Goal: Task Accomplishment & Management: Complete application form

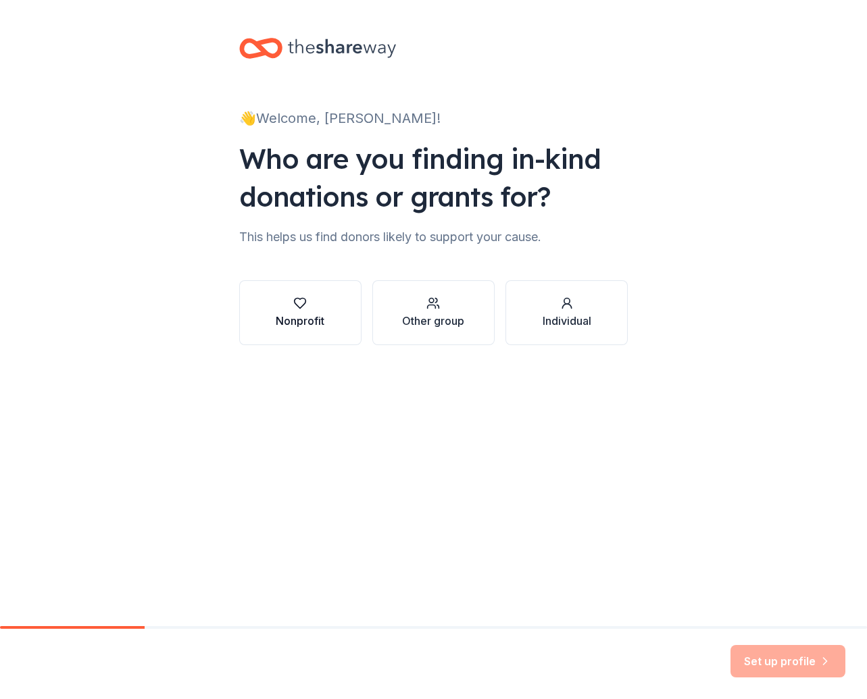
click at [303, 310] on div "Nonprofit" at bounding box center [300, 313] width 49 height 32
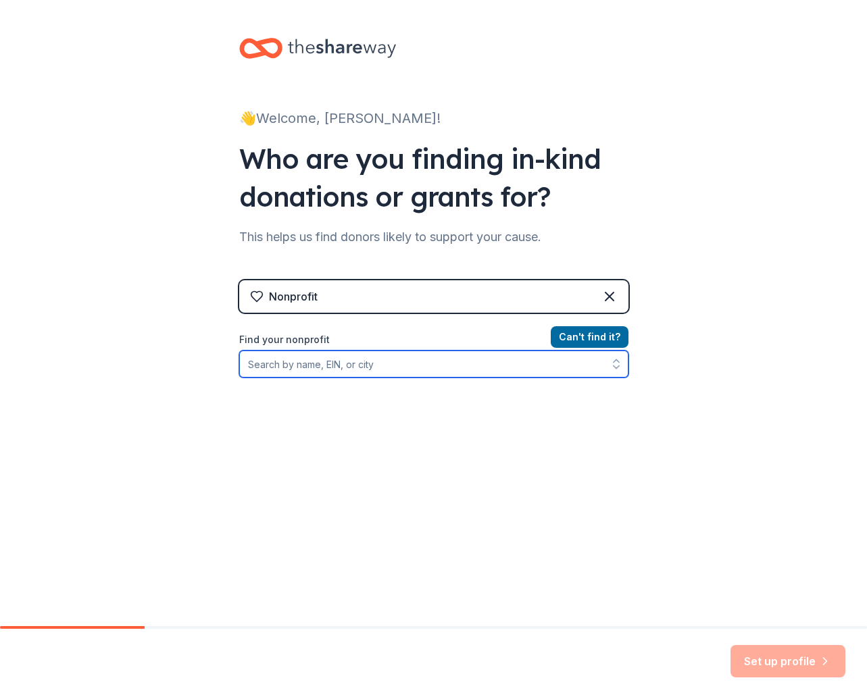
click at [332, 364] on input "Find your nonprofit" at bounding box center [433, 364] width 389 height 27
click at [399, 373] on input "The undie chest" at bounding box center [433, 364] width 389 height 27
drag, startPoint x: 394, startPoint y: 367, endPoint x: 236, endPoint y: 364, distance: 158.8
click at [236, 364] on div "👋 Welcome, [PERSON_NAME]! Who are you finding in-kind donations or grants for? …" at bounding box center [433, 289] width 432 height 578
type input "T"
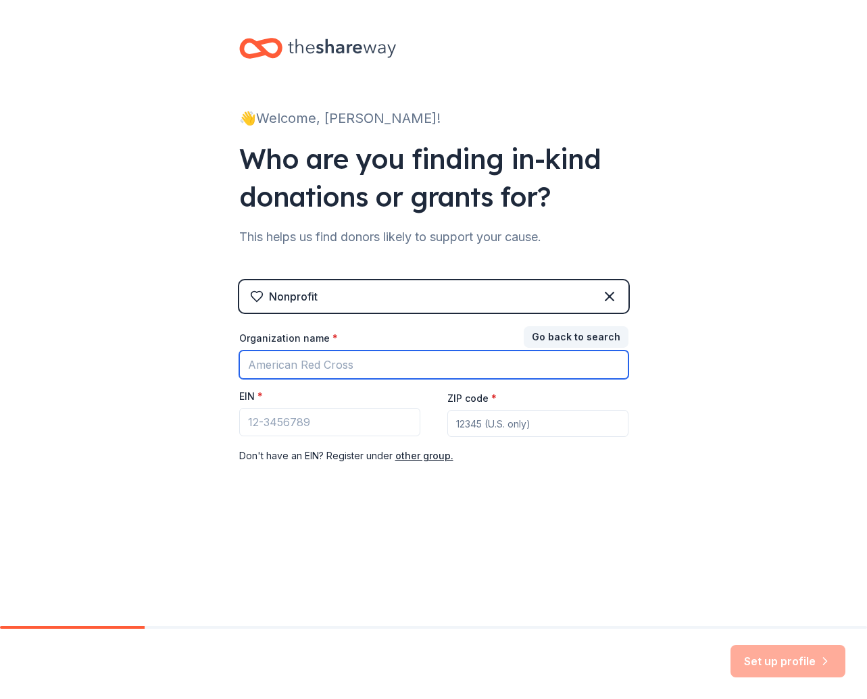
click at [371, 362] on input "Organization name *" at bounding box center [433, 365] width 389 height 28
type input "The Undie Chest"
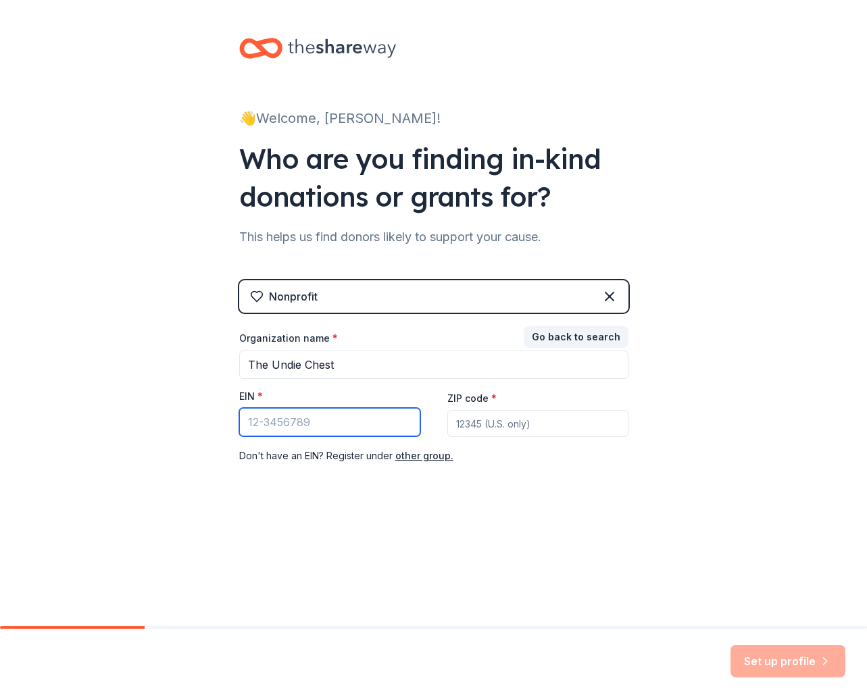
click at [336, 415] on input "EIN *" at bounding box center [329, 422] width 181 height 28
type input "[US_EMPLOYER_IDENTIFICATION_NUMBER]"
click at [532, 427] on input "ZIP code *" at bounding box center [537, 423] width 181 height 27
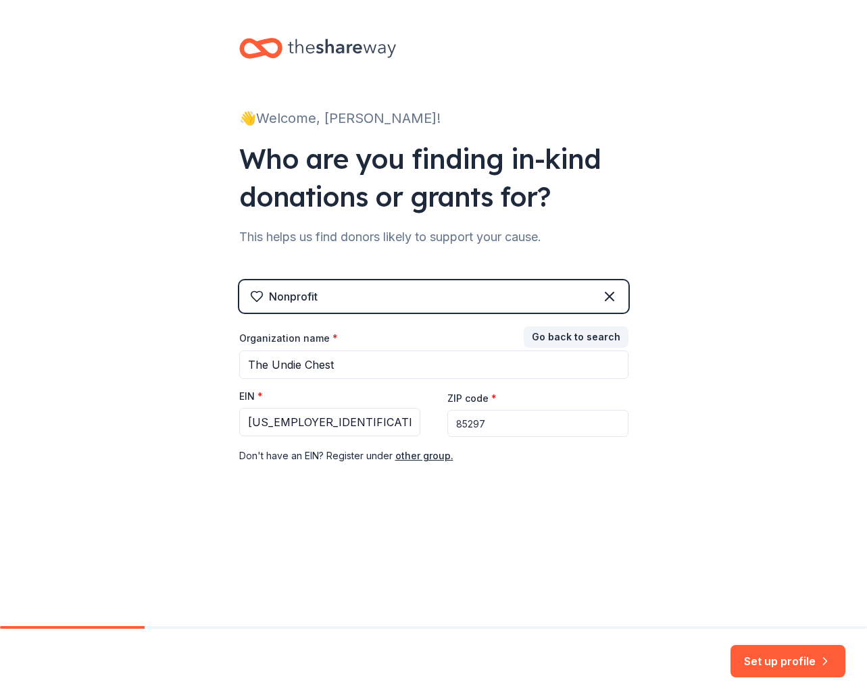
type input "85297"
click at [518, 571] on div "👋 Welcome, [PERSON_NAME]! Who are you finding in-kind donations or grants for? …" at bounding box center [433, 313] width 867 height 626
click at [578, 336] on button "Go back to search" at bounding box center [575, 337] width 105 height 22
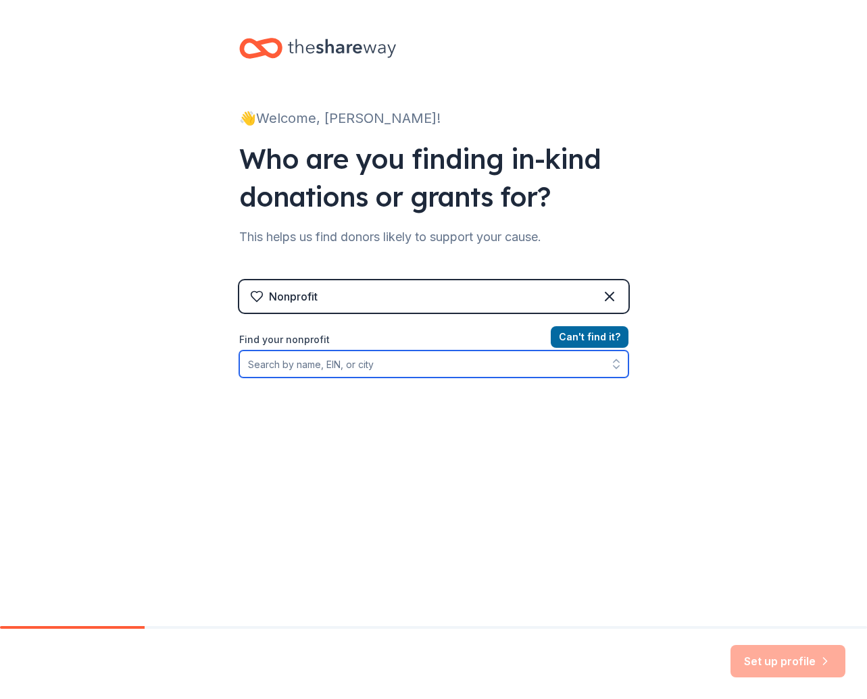
click at [319, 367] on input "Find your nonprofit" at bounding box center [433, 364] width 389 height 27
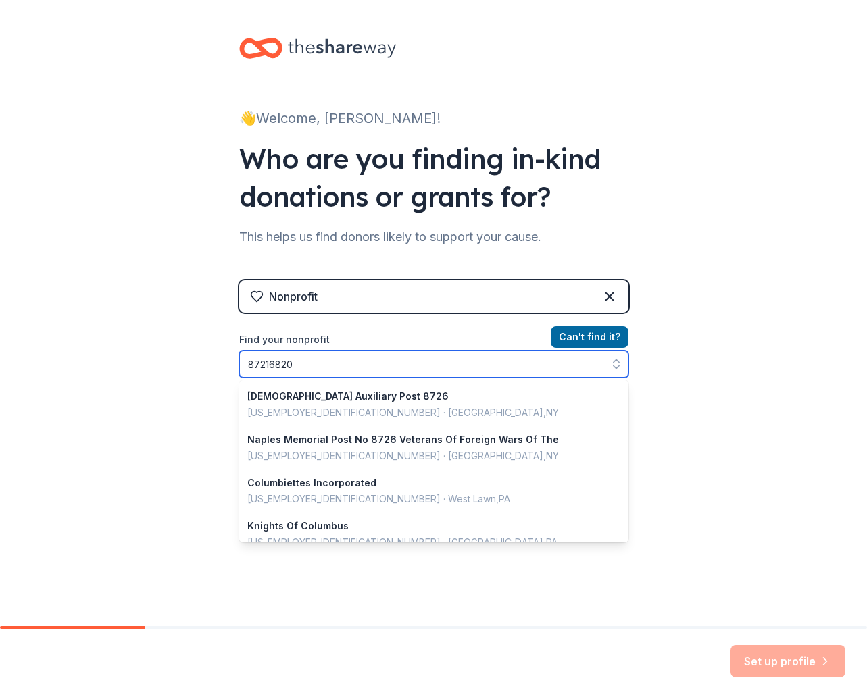
type input "872168205"
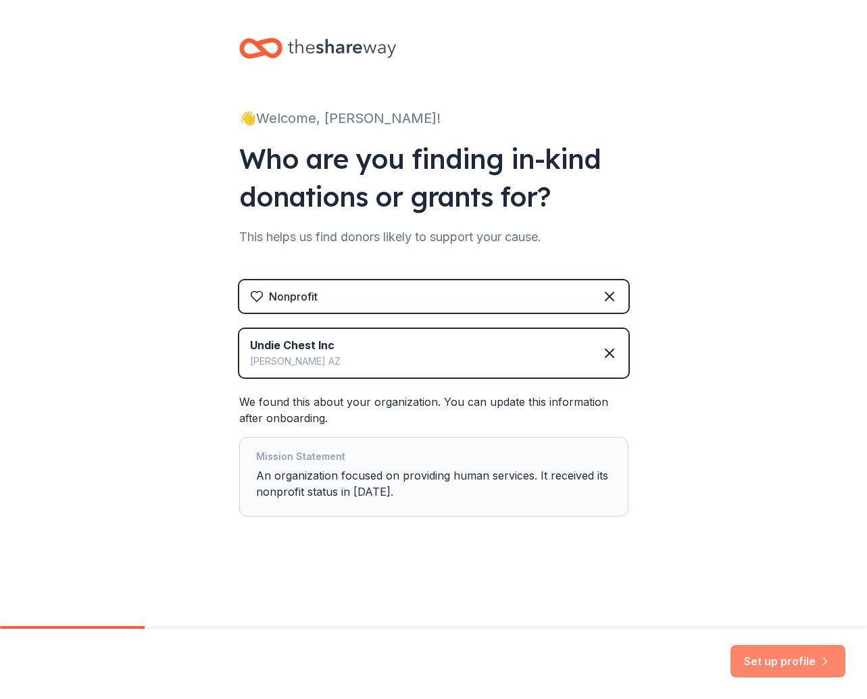
click at [788, 664] on button "Set up profile" at bounding box center [787, 661] width 115 height 32
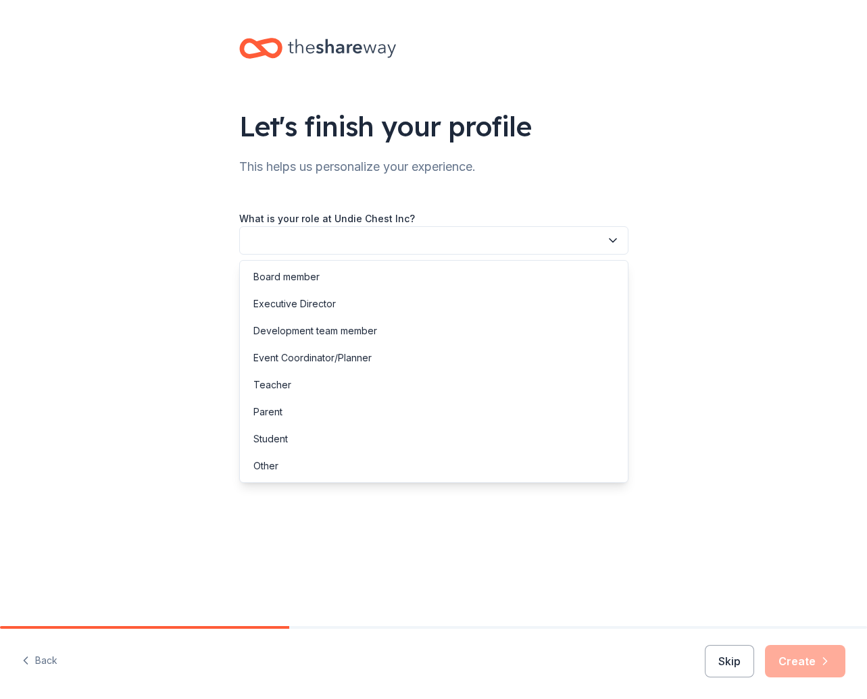
click at [613, 241] on icon "button" at bounding box center [612, 240] width 7 height 3
click at [359, 301] on div "Executive Director" at bounding box center [433, 303] width 382 height 27
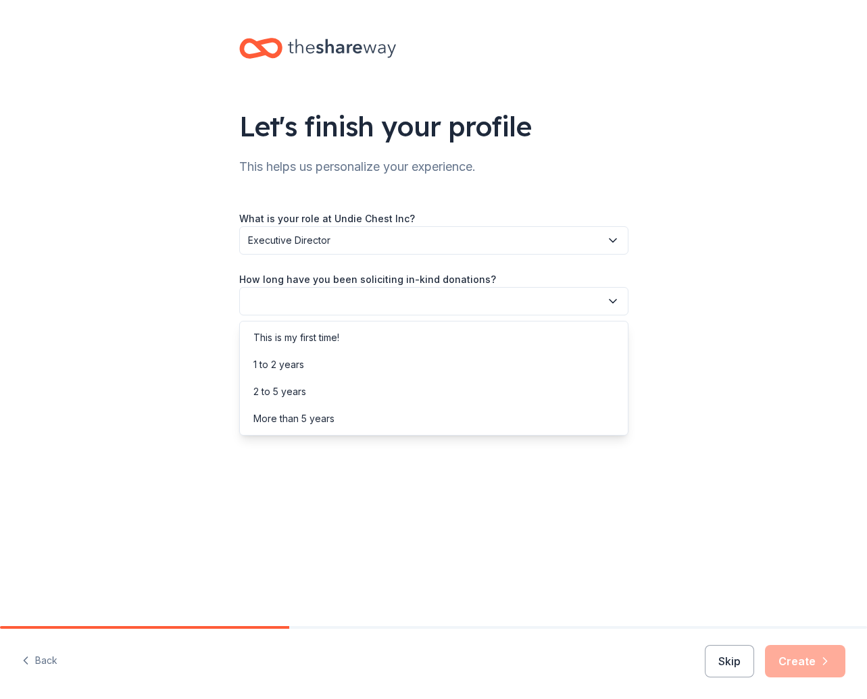
click at [612, 303] on icon "button" at bounding box center [612, 301] width 7 height 3
click at [373, 388] on div "2 to 5 years" at bounding box center [433, 391] width 382 height 27
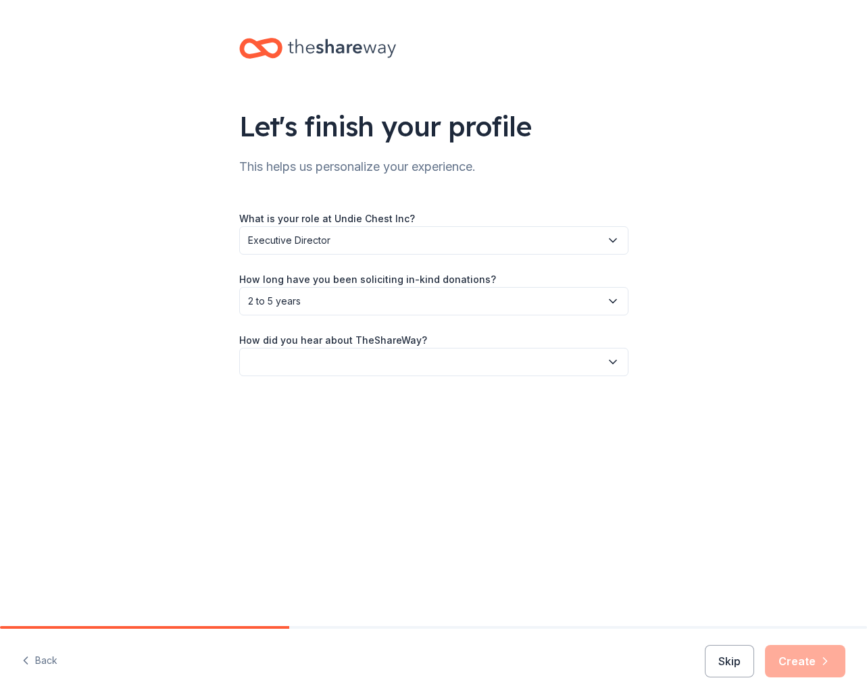
click at [613, 363] on icon "button" at bounding box center [612, 362] width 7 height 3
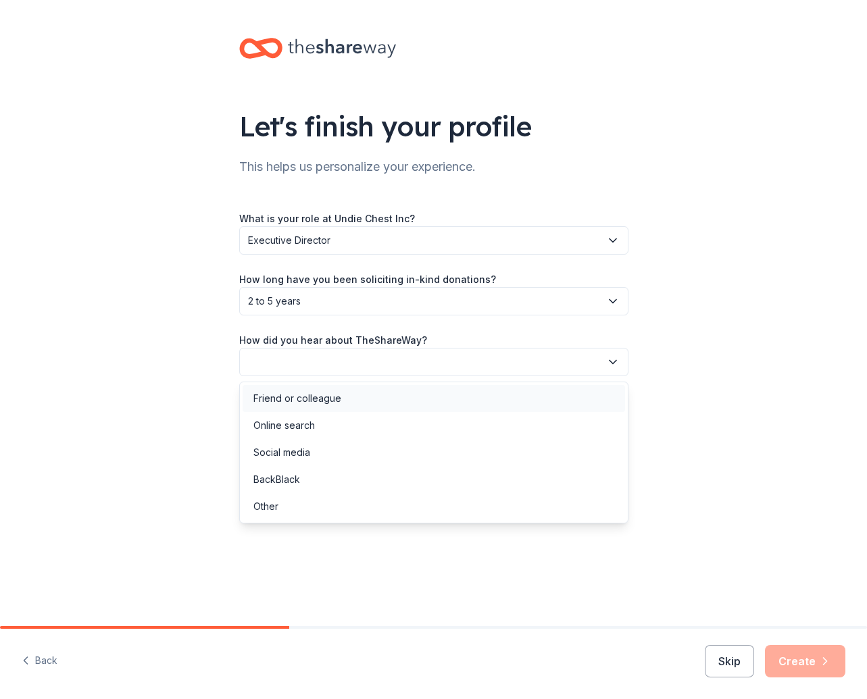
click at [368, 401] on div "Friend or colleague" at bounding box center [433, 398] width 382 height 27
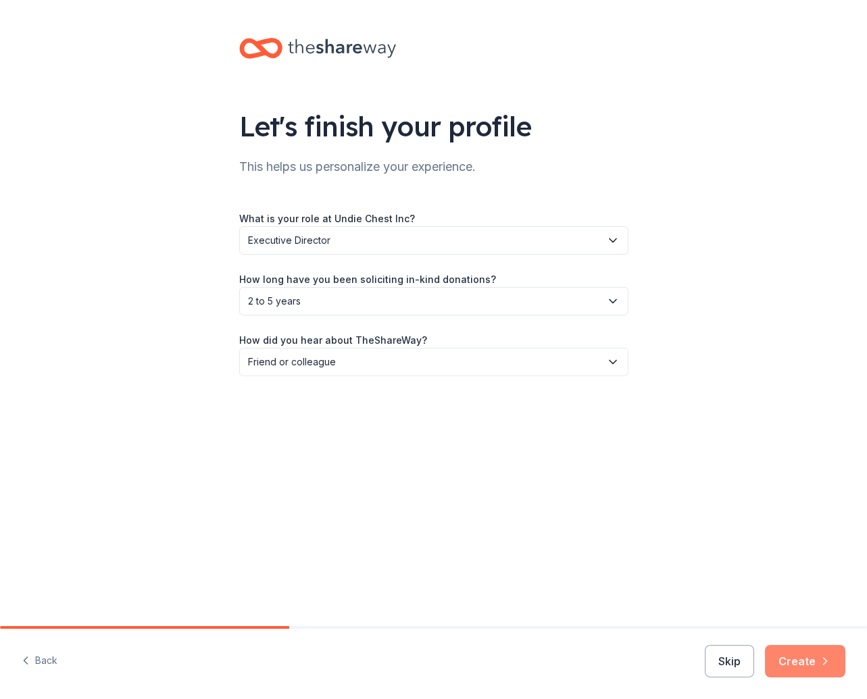
click at [801, 659] on button "Create" at bounding box center [805, 661] width 80 height 32
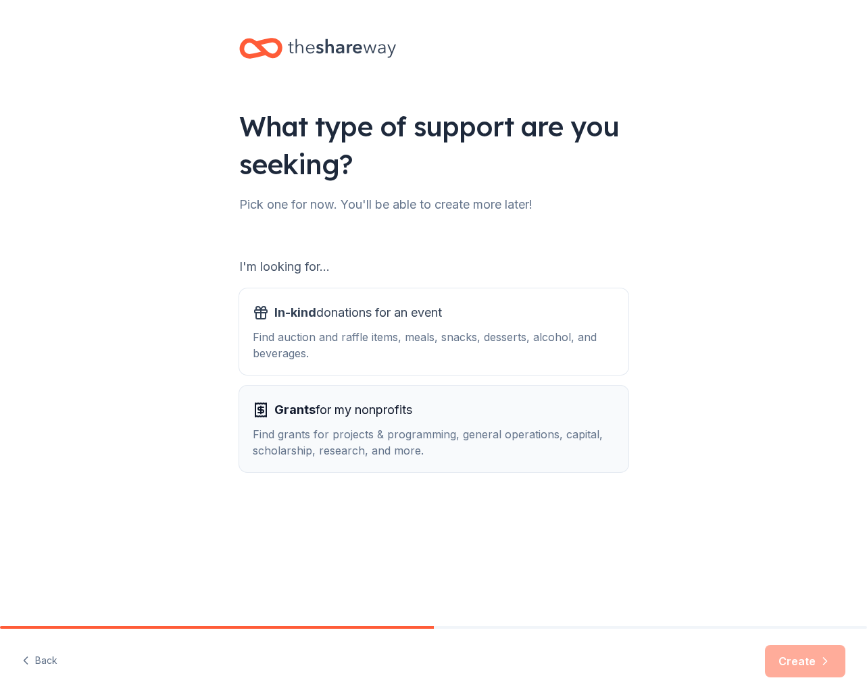
click at [422, 425] on div "Grants for my nonprofits Find grants for projects & programming, general operat…" at bounding box center [434, 428] width 362 height 59
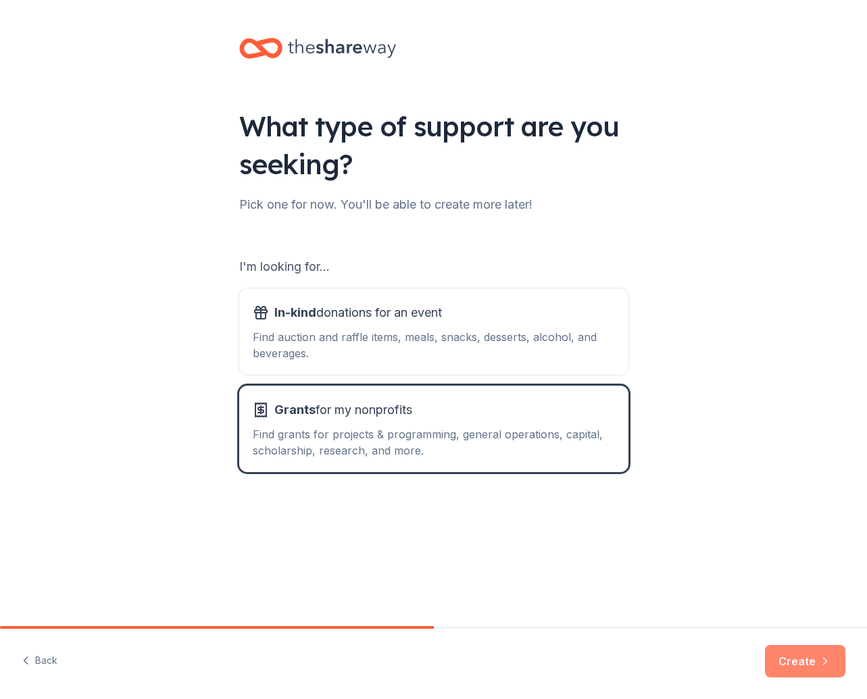
click at [793, 658] on button "Create" at bounding box center [805, 661] width 80 height 32
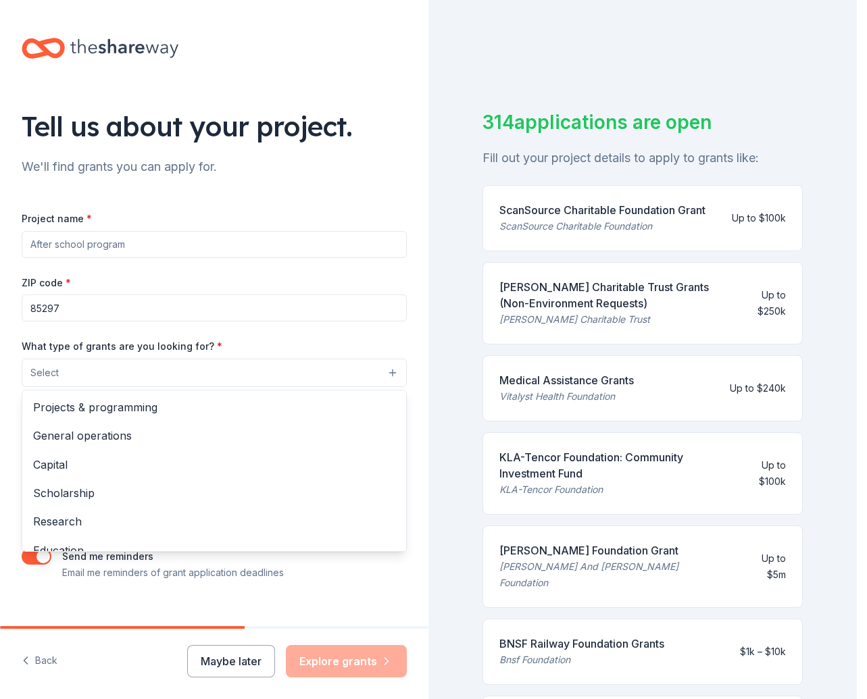
click at [157, 380] on button "Select" at bounding box center [214, 373] width 385 height 28
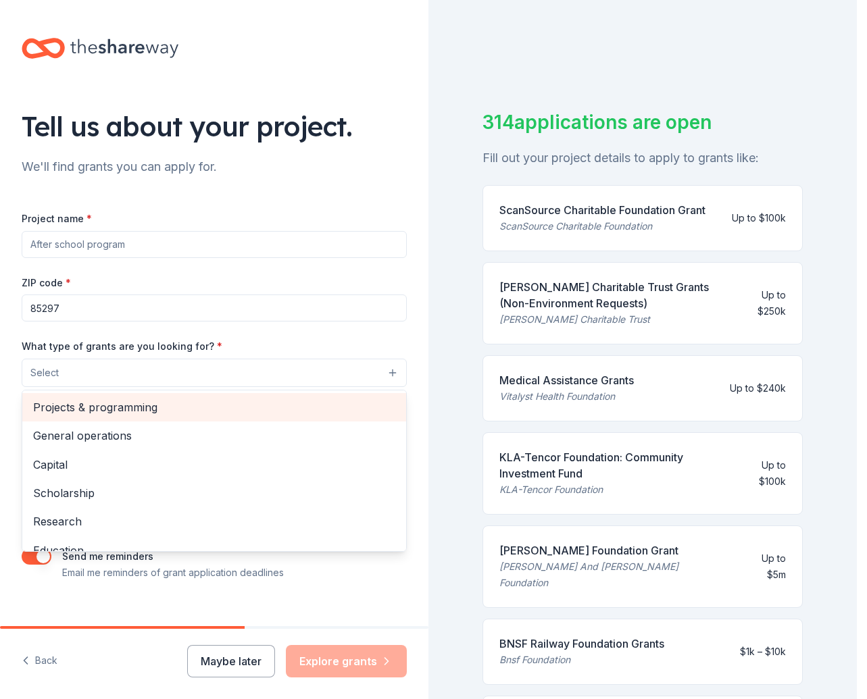
click at [151, 402] on span "Projects & programming" at bounding box center [214, 408] width 362 height 18
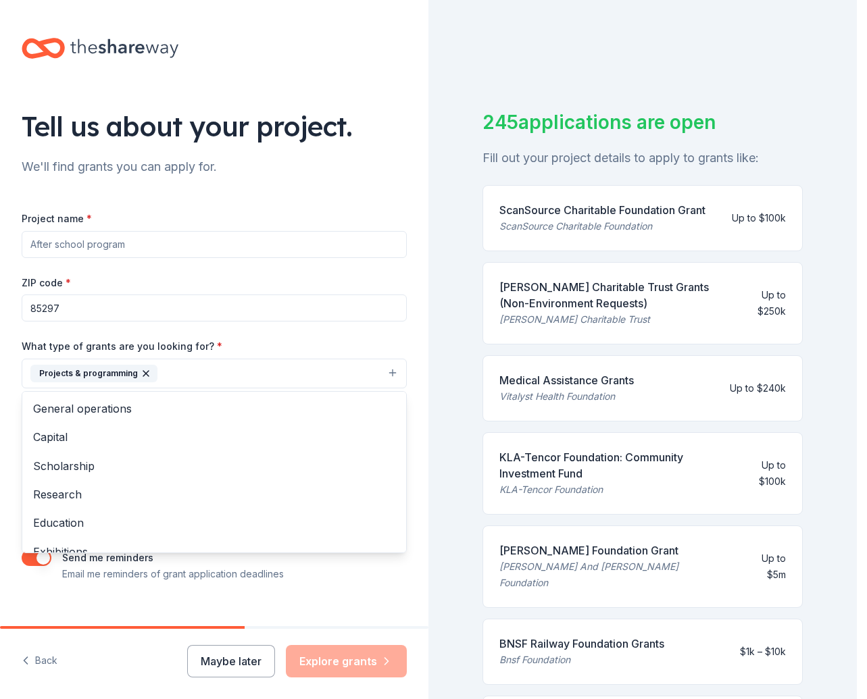
click at [168, 238] on div "Project name * ZIP code * 85297 What type of grants are you looking for? * Proj…" at bounding box center [214, 396] width 385 height 372
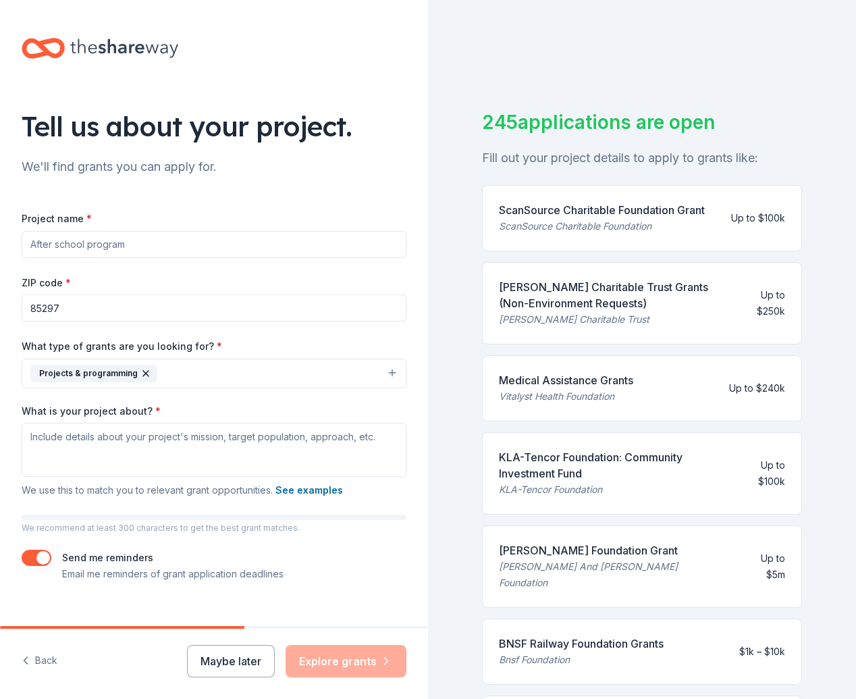
click at [174, 250] on input "Project name *" at bounding box center [214, 244] width 385 height 27
type input "Everyone Deserves Underwear"
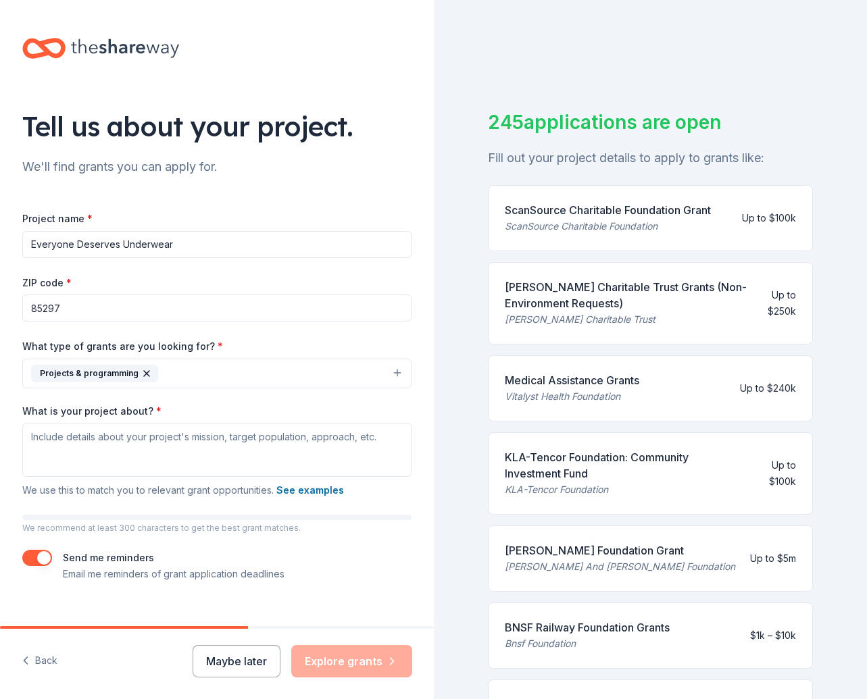
click at [381, 374] on button "Projects & programming" at bounding box center [216, 374] width 389 height 30
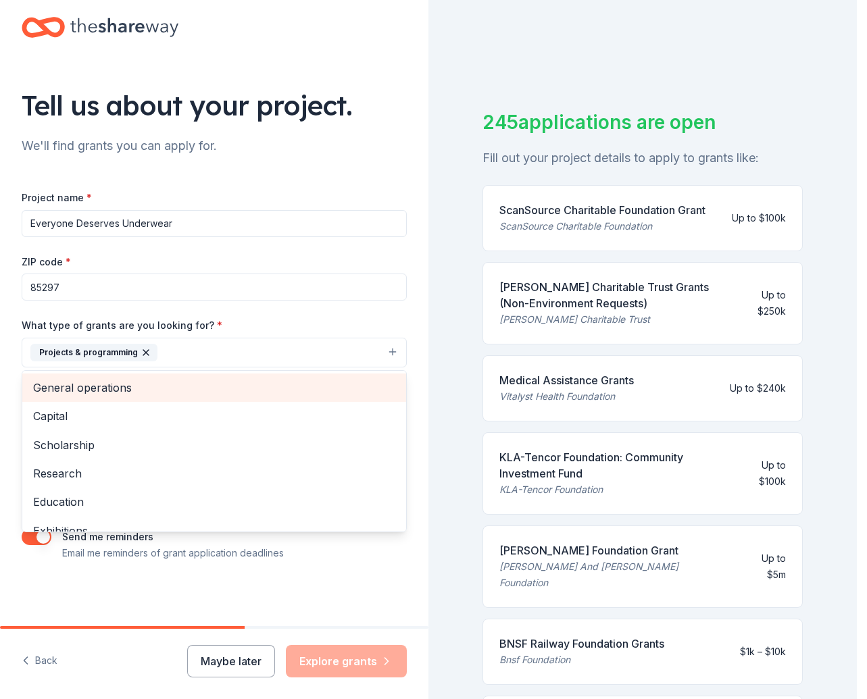
click at [113, 382] on span "General operations" at bounding box center [214, 388] width 362 height 18
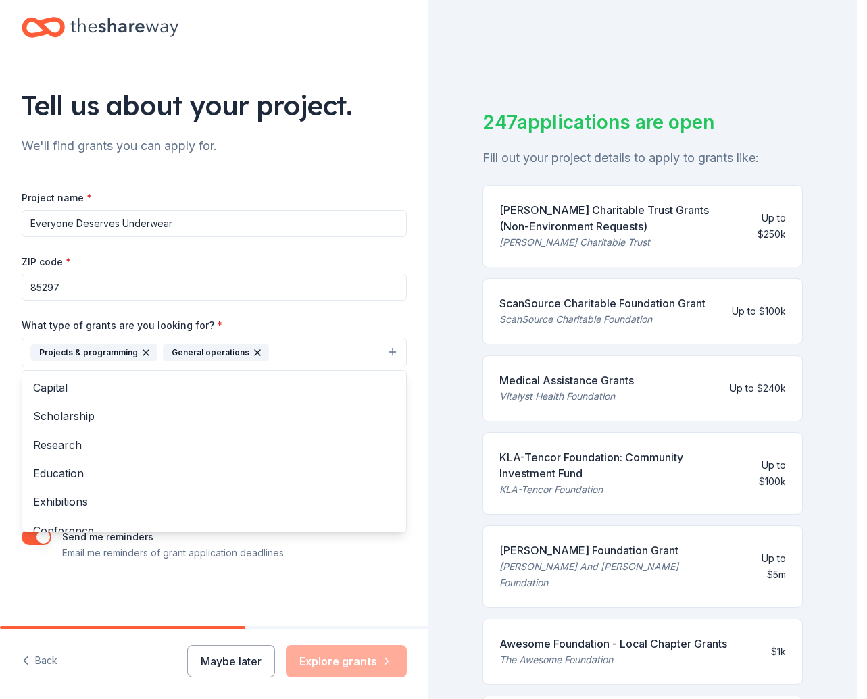
click at [369, 164] on div "Tell us about your project. We'll find grants you can apply for. Project name *…" at bounding box center [214, 302] width 428 height 647
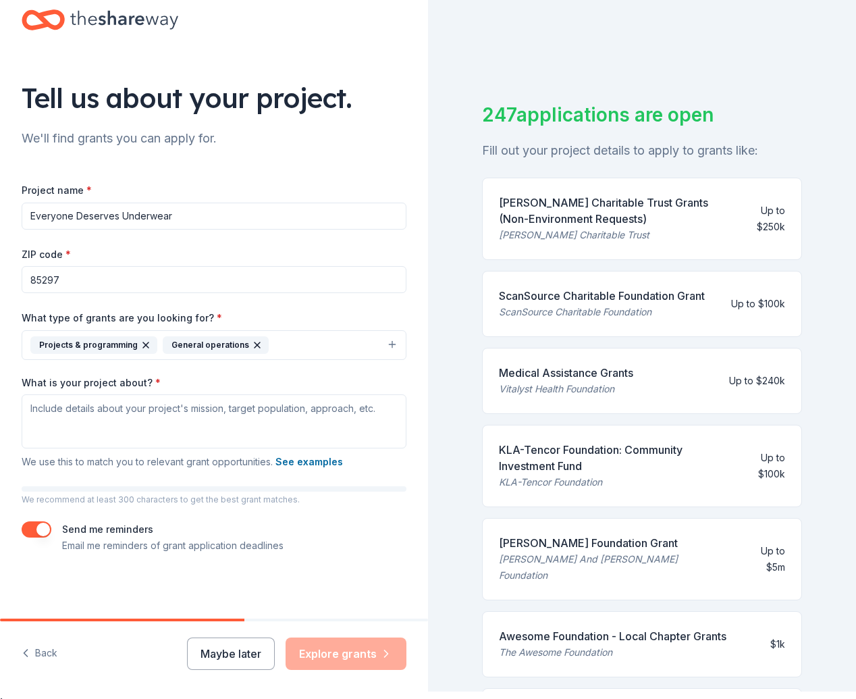
scroll to position [9, 0]
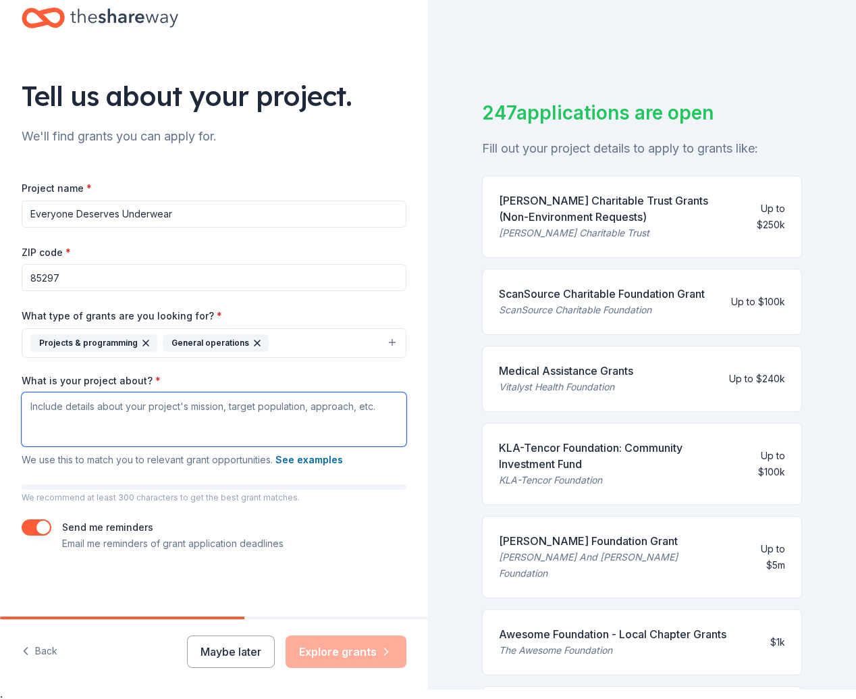
click at [119, 424] on textarea "What is your project about? *" at bounding box center [214, 419] width 385 height 54
